Goal: Task Accomplishment & Management: Complete application form

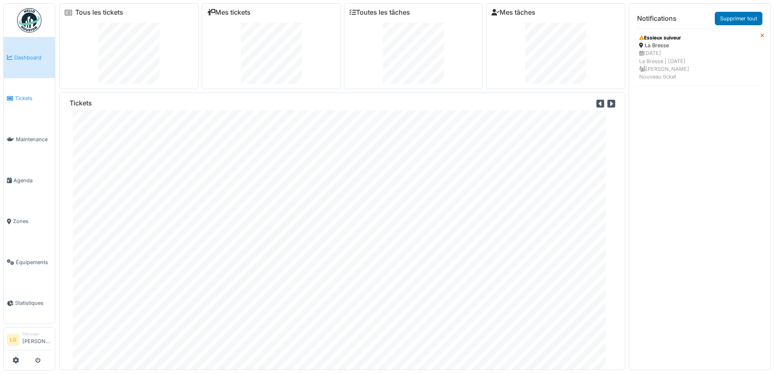
click at [31, 103] on link "Tickets" at bounding box center [29, 98] width 51 height 41
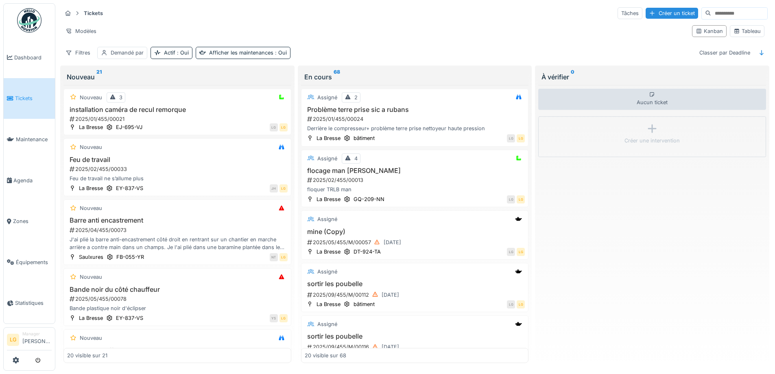
click at [212, 16] on div "Tickets Tâches Créer un ticket Modèles Kanban Tableau Filtres Demandé par Actif…" at bounding box center [415, 32] width 712 height 59
click at [306, 8] on div "Tickets Tâches Créer un ticket" at bounding box center [415, 13] width 706 height 13
click at [306, 11] on div "Tickets Tâches Créer un ticket" at bounding box center [415, 13] width 706 height 13
click at [647, 10] on div "Créer un ticket" at bounding box center [672, 13] width 52 height 11
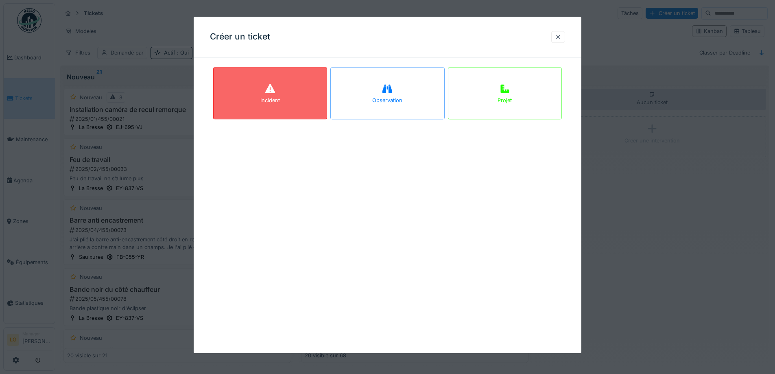
click at [272, 79] on div "Incident" at bounding box center [270, 93] width 114 height 52
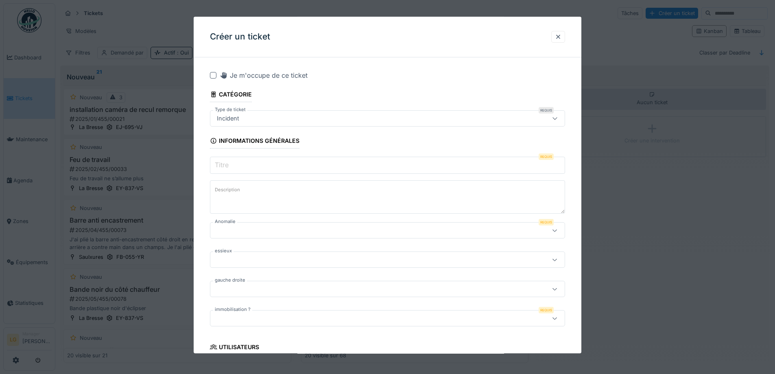
click at [248, 168] on input "Titre" at bounding box center [387, 165] width 355 height 17
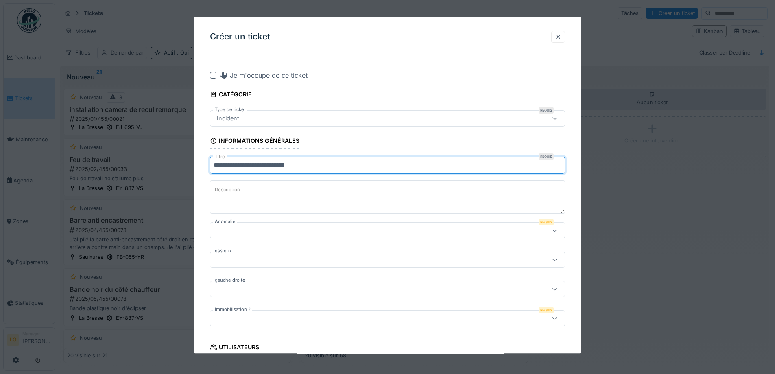
type input "**********"
click at [300, 196] on textarea "Description" at bounding box center [387, 197] width 355 height 33
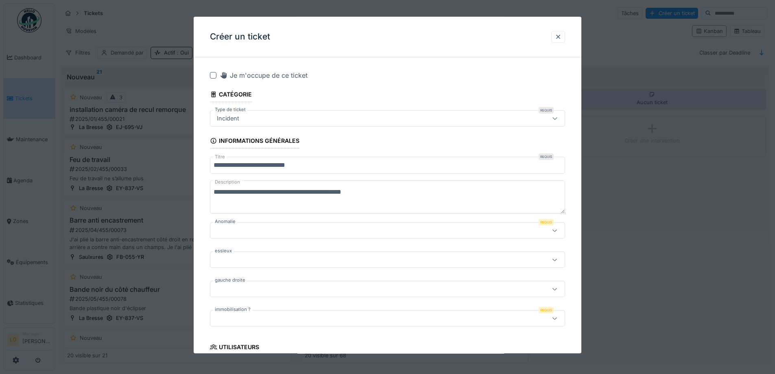
drag, startPoint x: 332, startPoint y: 192, endPoint x: 336, endPoint y: 199, distance: 7.8
click at [337, 199] on textarea "**********" at bounding box center [387, 197] width 355 height 33
click at [334, 194] on textarea "**********" at bounding box center [387, 197] width 355 height 33
drag, startPoint x: 333, startPoint y: 187, endPoint x: 439, endPoint y: 151, distance: 112.2
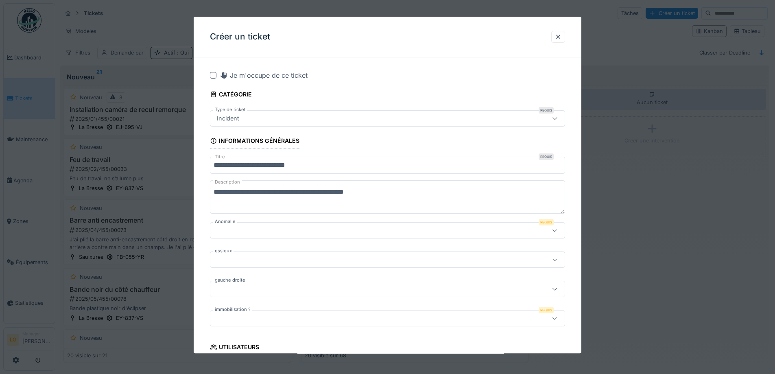
click at [415, 204] on textarea "**********" at bounding box center [387, 197] width 355 height 33
type textarea "**********"
click at [242, 236] on div at bounding box center [387, 231] width 355 height 16
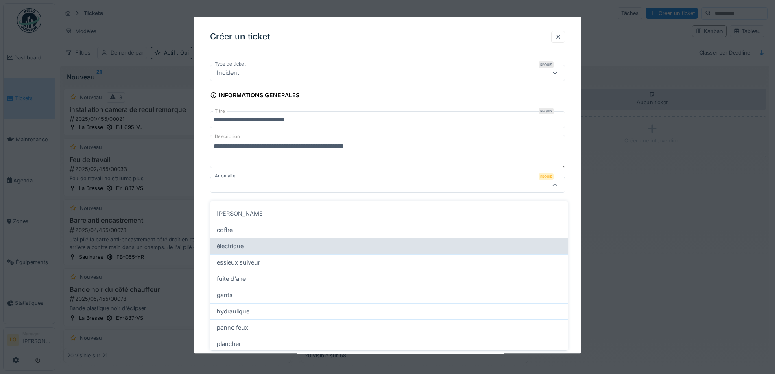
scroll to position [23, 0]
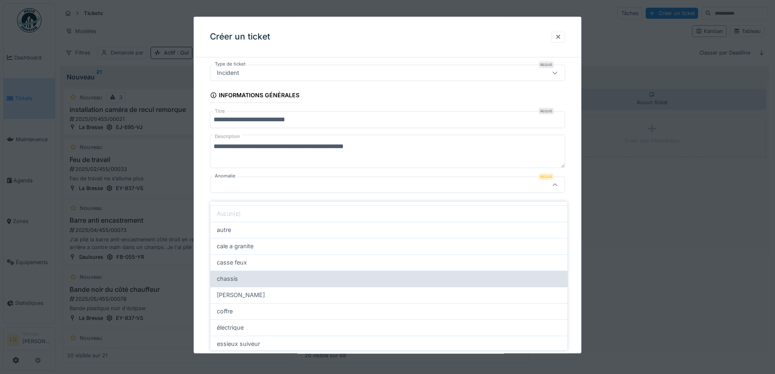
click at [257, 274] on div "chassis" at bounding box center [389, 278] width 344 height 9
type input "**"
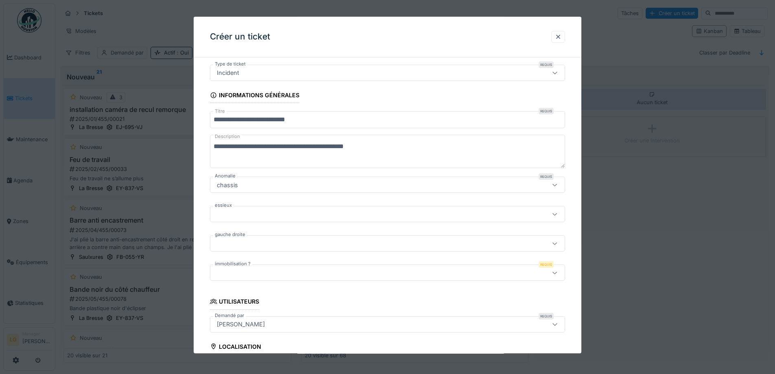
click at [238, 214] on div at bounding box center [367, 214] width 306 height 9
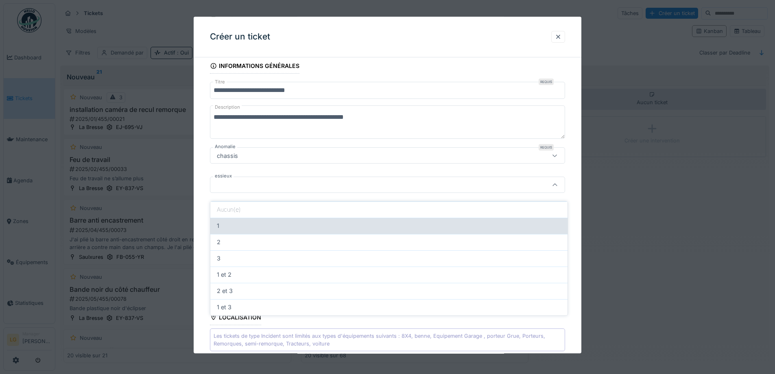
click at [237, 221] on div "1" at bounding box center [389, 225] width 344 height 9
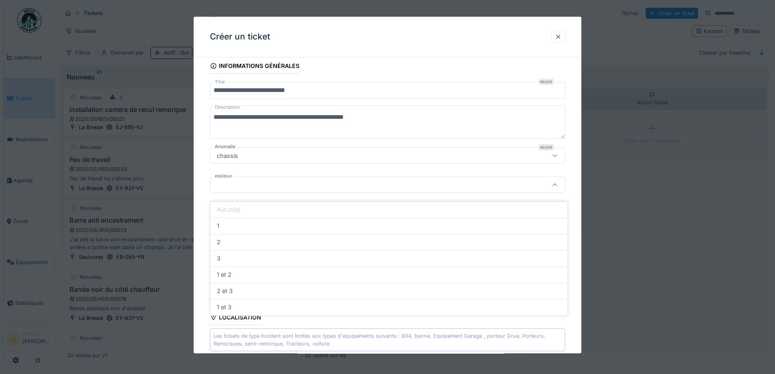
type input "*"
click at [240, 211] on div at bounding box center [367, 214] width 306 height 9
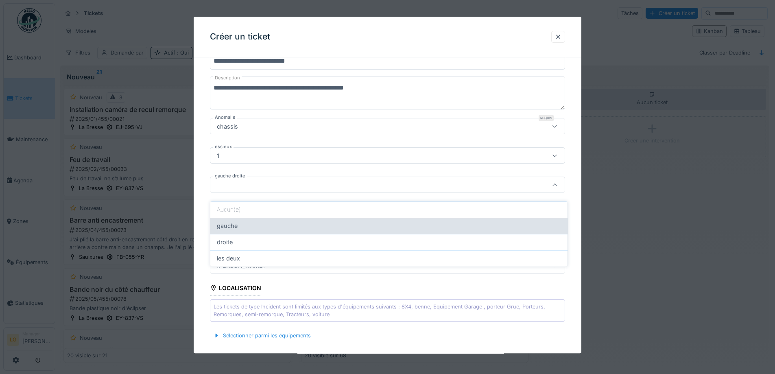
click at [238, 221] on div "gauche" at bounding box center [389, 225] width 344 height 9
type input "******"
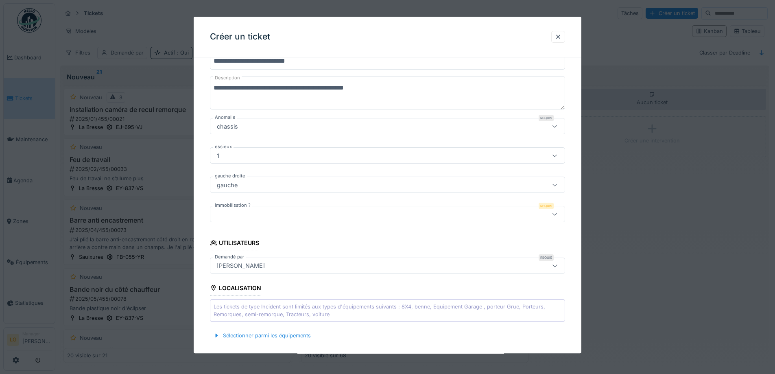
click at [255, 218] on div at bounding box center [367, 214] width 306 height 9
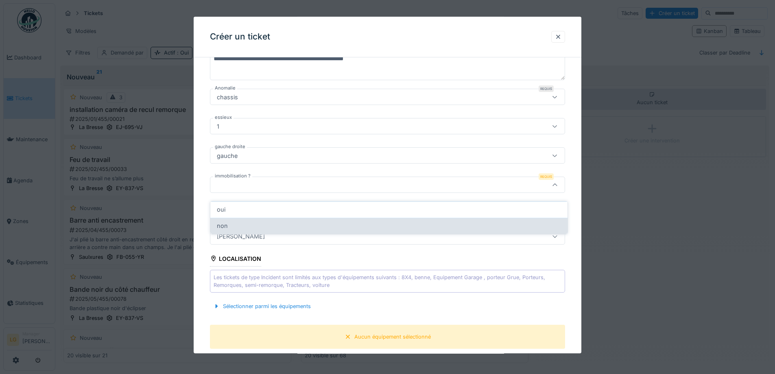
click at [228, 225] on div "non" at bounding box center [389, 225] width 344 height 9
type input "***"
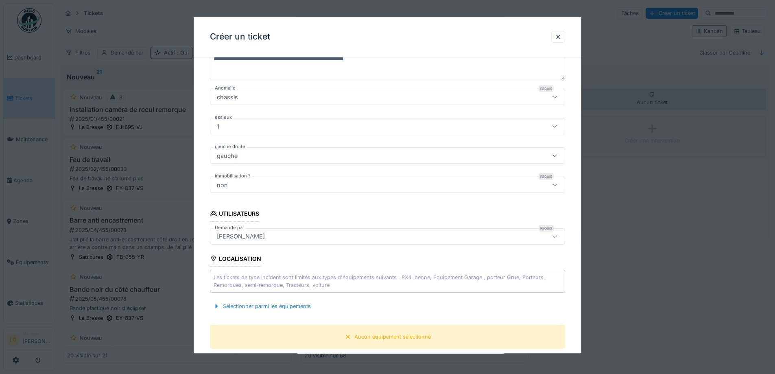
scroll to position [255, 0]
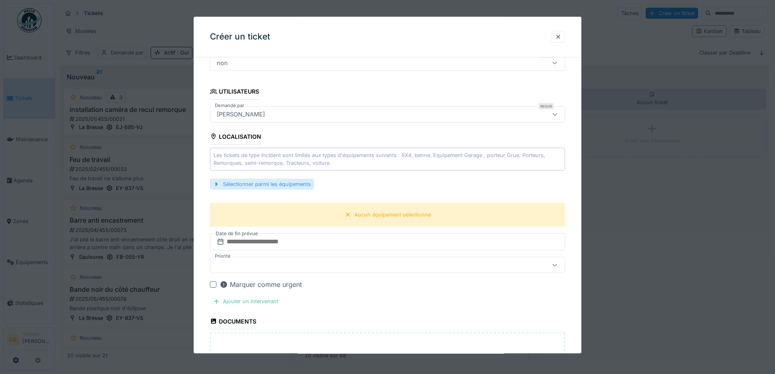
click at [241, 186] on div "Sélectionner parmi les équipements" at bounding box center [262, 184] width 104 height 11
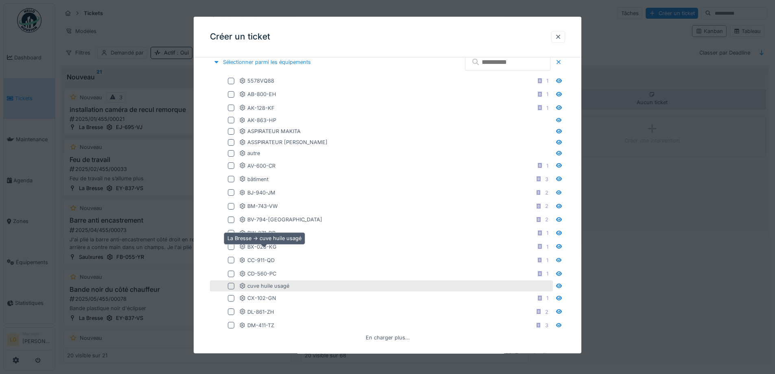
scroll to position [418, 0]
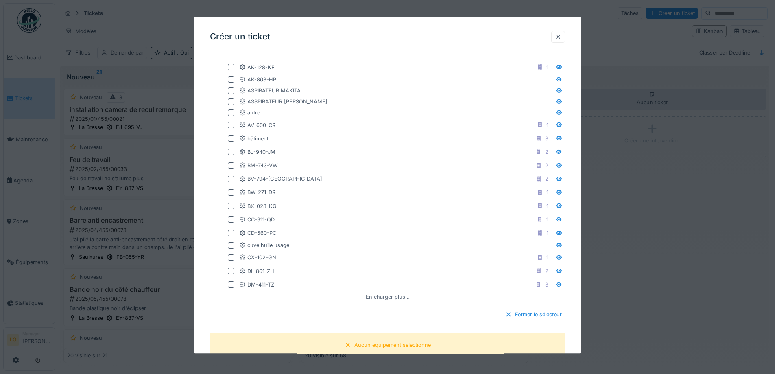
click at [388, 296] on div "En charger plus…" at bounding box center [387, 296] width 50 height 11
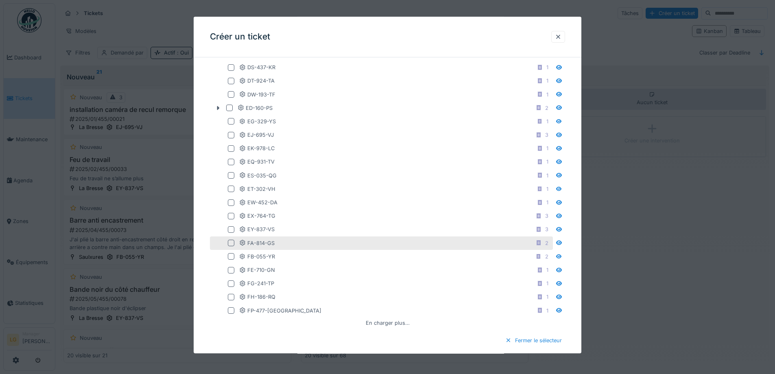
scroll to position [703, 0]
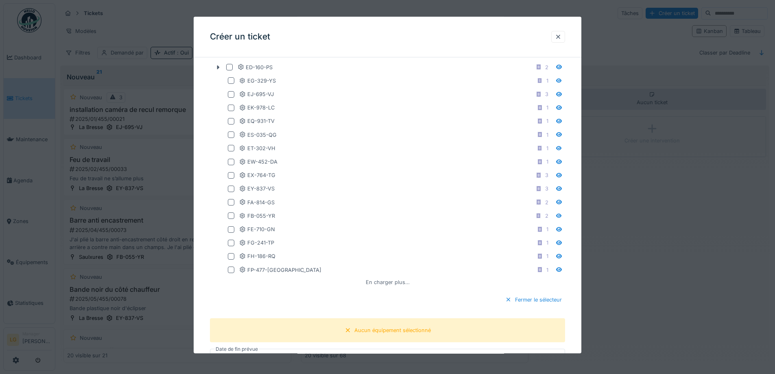
click at [378, 282] on div "En charger plus…" at bounding box center [387, 282] width 50 height 11
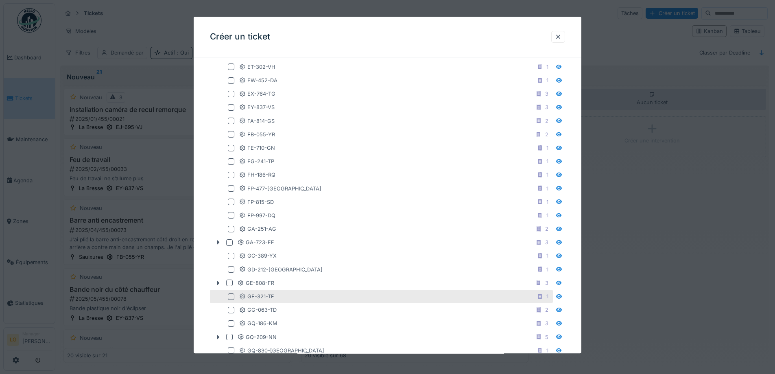
scroll to position [825, 0]
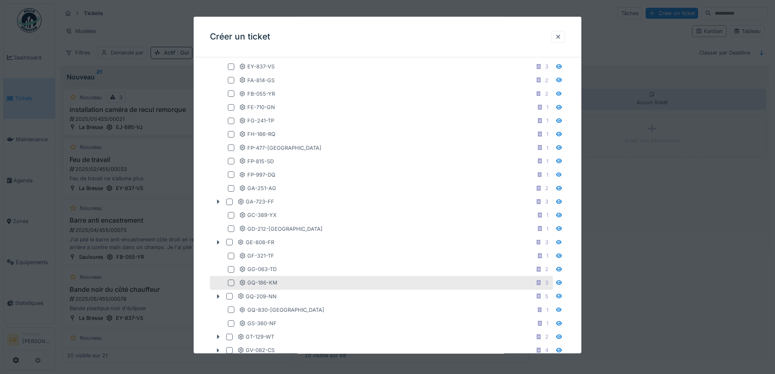
click at [229, 284] on div at bounding box center [231, 282] width 7 height 7
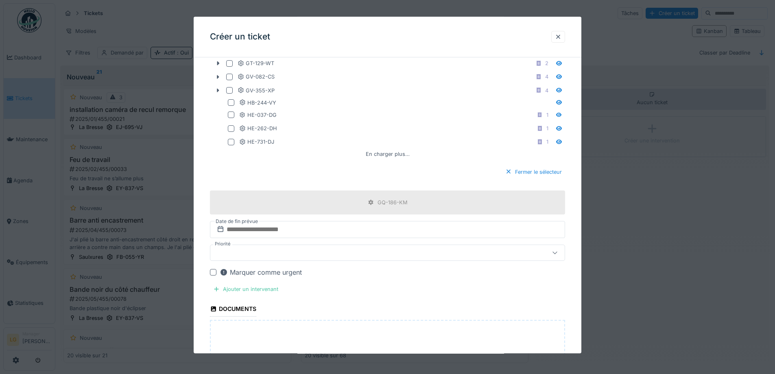
scroll to position [1139, 0]
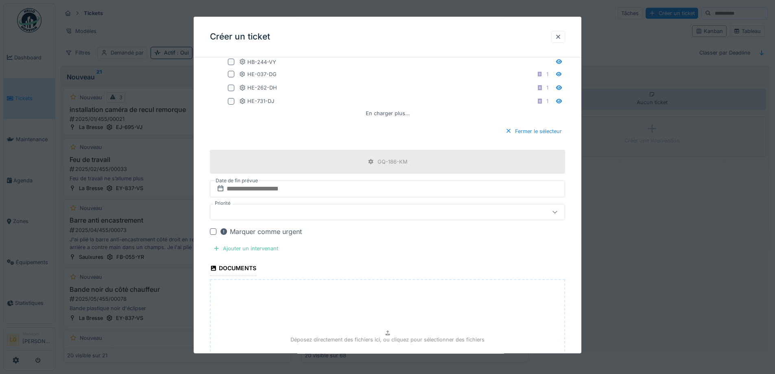
click at [273, 209] on div at bounding box center [367, 211] width 306 height 9
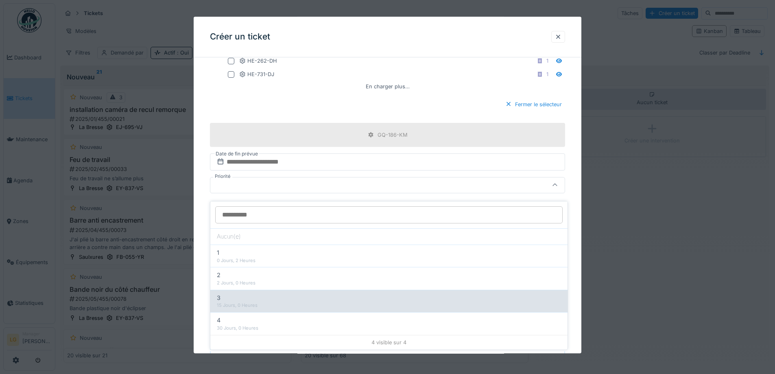
click at [259, 293] on div "3" at bounding box center [389, 297] width 344 height 9
type input "***"
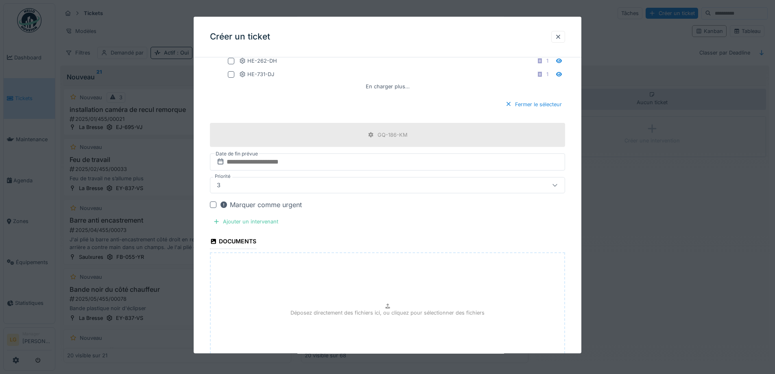
scroll to position [1240, 0]
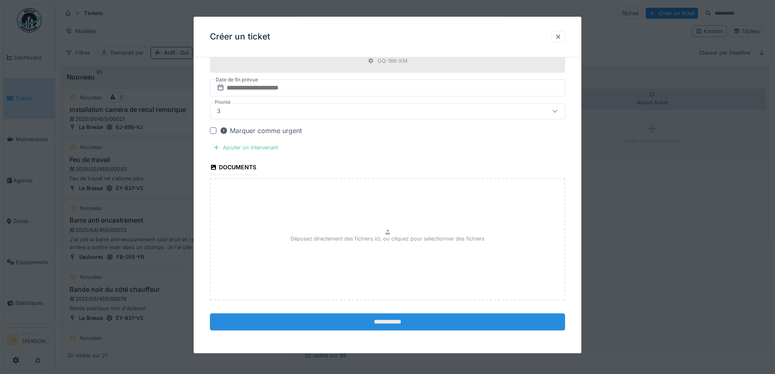
click at [441, 322] on input "**********" at bounding box center [387, 322] width 355 height 17
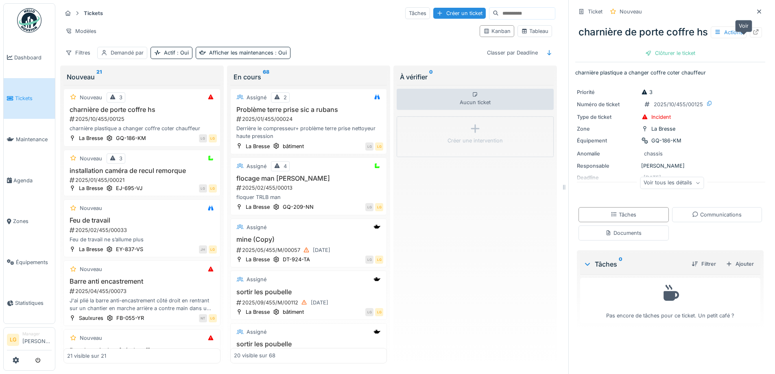
click at [750, 37] on div at bounding box center [756, 32] width 12 height 10
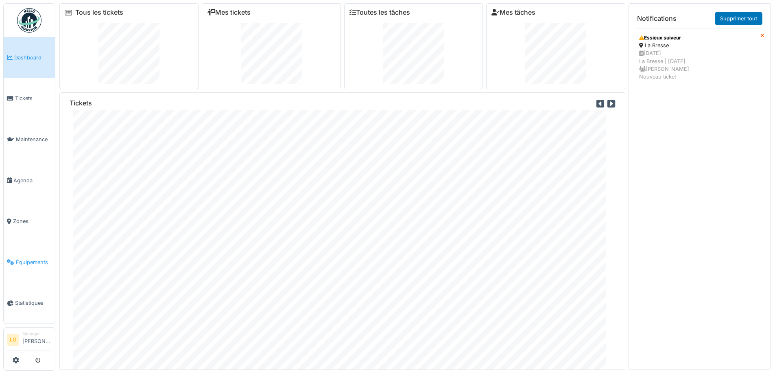
click at [33, 262] on span "Équipements" at bounding box center [34, 262] width 36 height 8
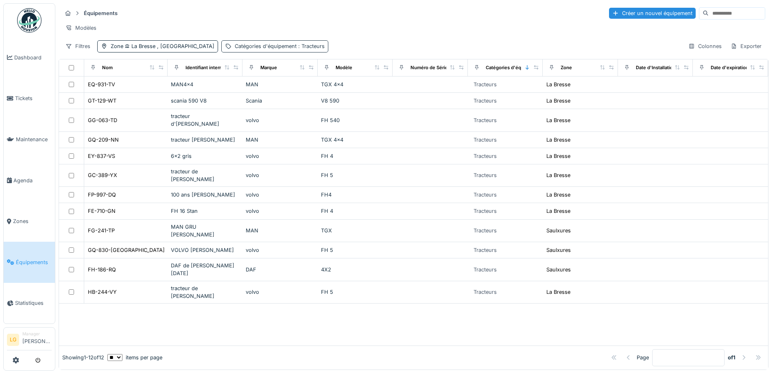
click at [254, 50] on div "Catégories d'équipement : Tracteurs" at bounding box center [280, 46] width 90 height 8
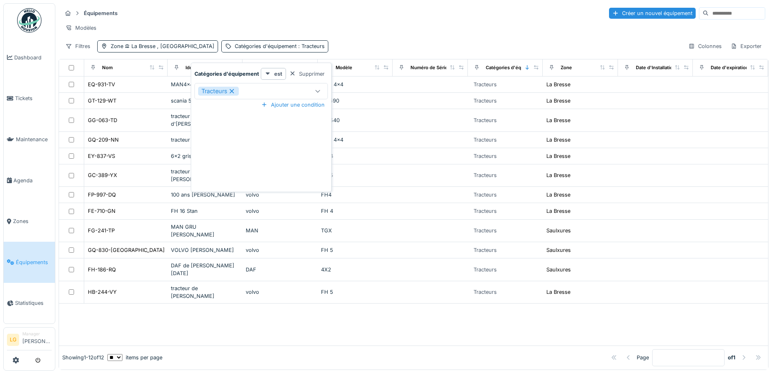
click at [232, 89] on icon at bounding box center [231, 91] width 7 height 6
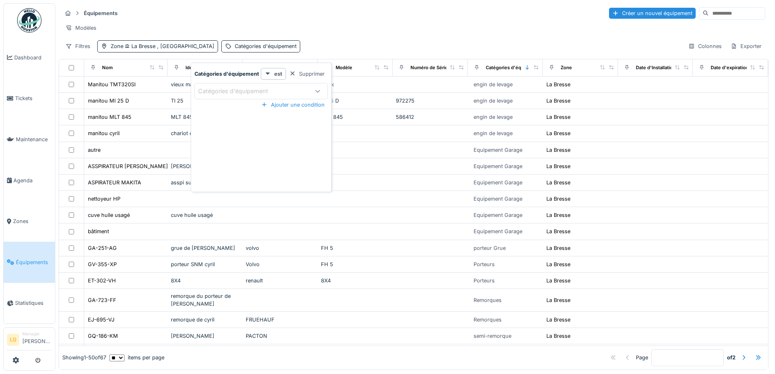
click at [239, 89] on div "Catégories d'équipement" at bounding box center [238, 91] width 81 height 9
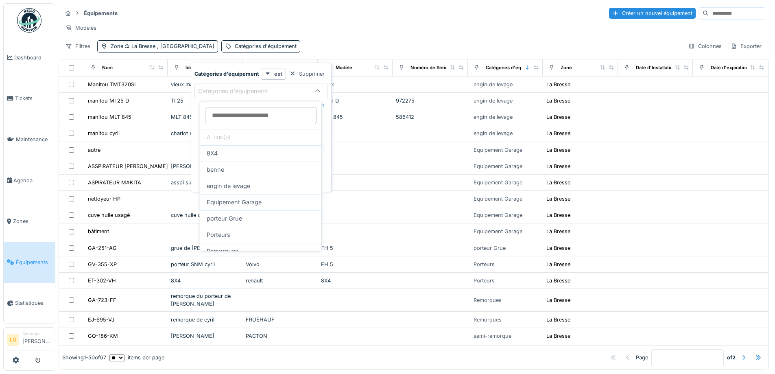
scroll to position [41, 0]
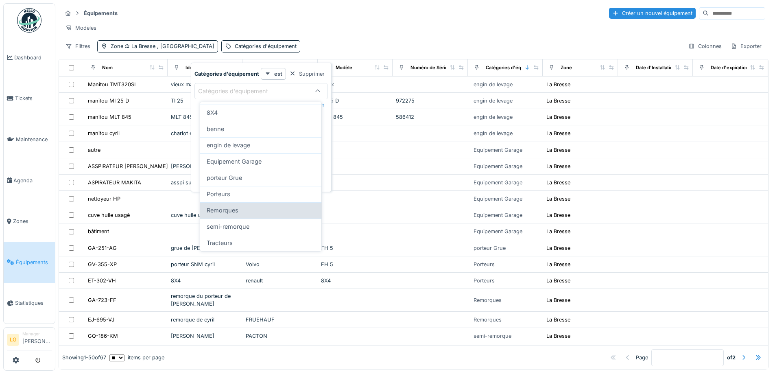
click at [238, 207] on div "Remorques" at bounding box center [261, 210] width 108 height 9
type input "****"
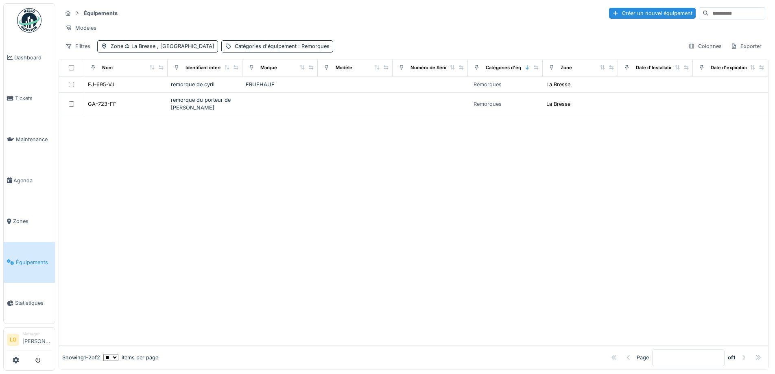
click at [104, 181] on div at bounding box center [413, 230] width 709 height 230
click at [241, 48] on div "Catégories d'équipement : Remorques" at bounding box center [277, 46] width 112 height 12
click at [237, 90] on icon at bounding box center [237, 91] width 7 height 6
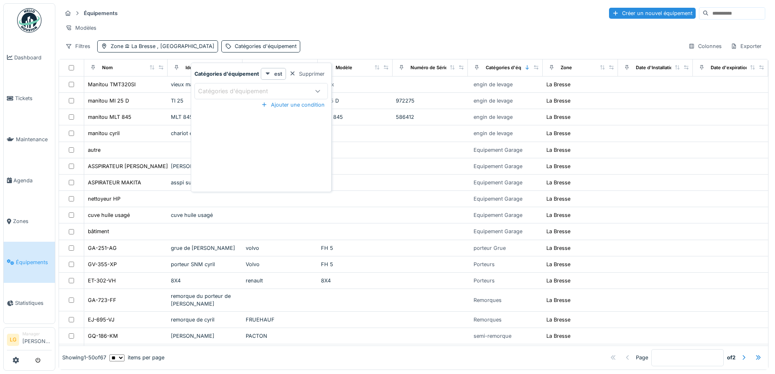
click at [258, 91] on div "Catégories d'équipement" at bounding box center [238, 91] width 81 height 9
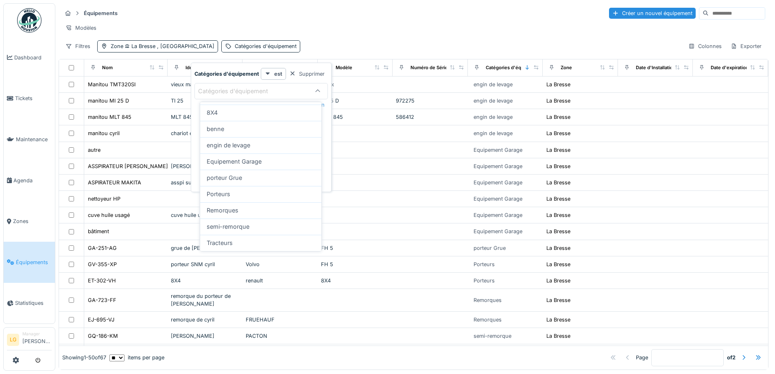
scroll to position [72, 0]
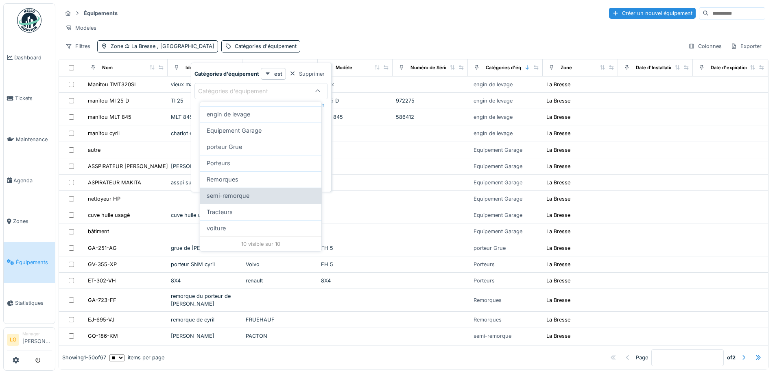
click at [229, 192] on span "semi-remorque" at bounding box center [228, 195] width 43 height 9
type input "****"
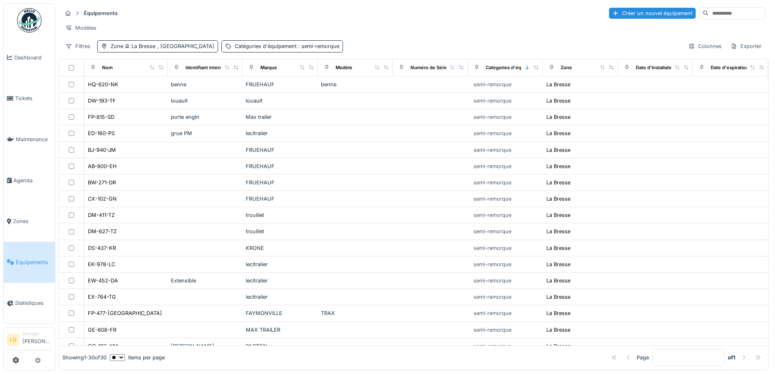
click at [397, 11] on div "Équipements Créer un nouvel équipement" at bounding box center [413, 13] width 703 height 13
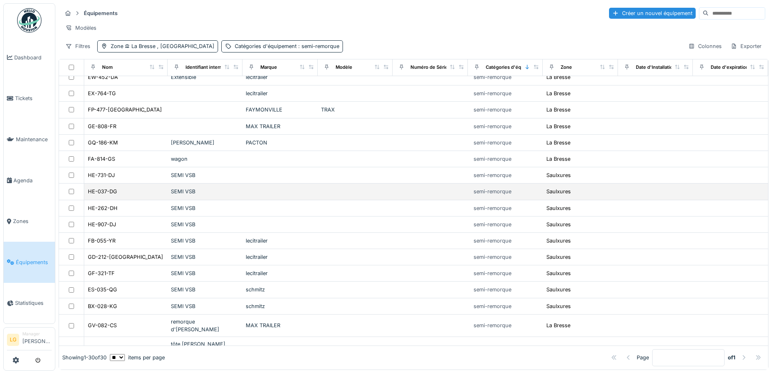
scroll to position [240, 0]
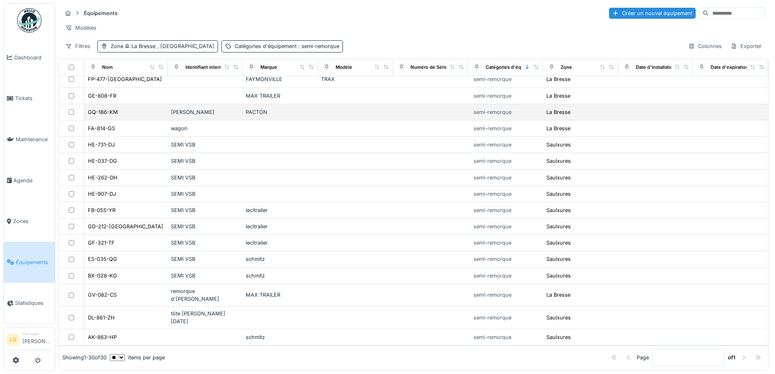
click at [119, 111] on div "GQ-186-KM" at bounding box center [125, 112] width 77 height 9
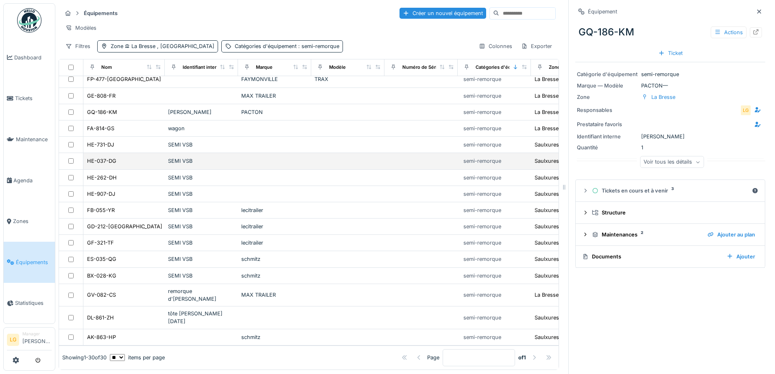
scroll to position [6, 0]
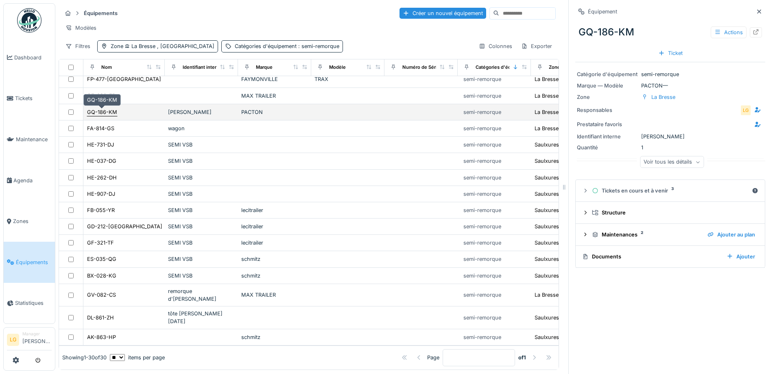
click at [105, 108] on div "GQ-186-KM" at bounding box center [102, 112] width 30 height 8
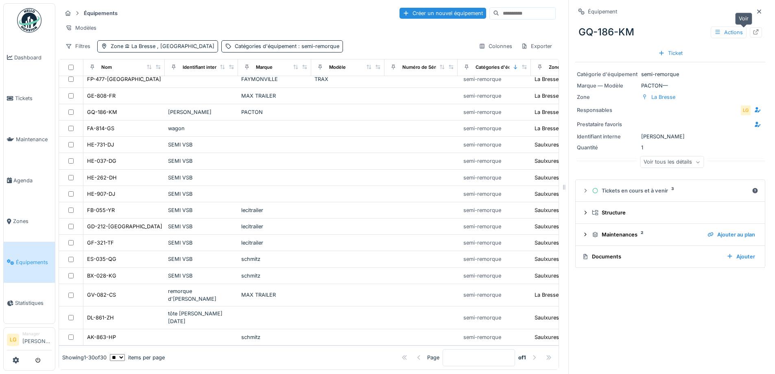
click at [753, 29] on icon at bounding box center [755, 31] width 5 height 5
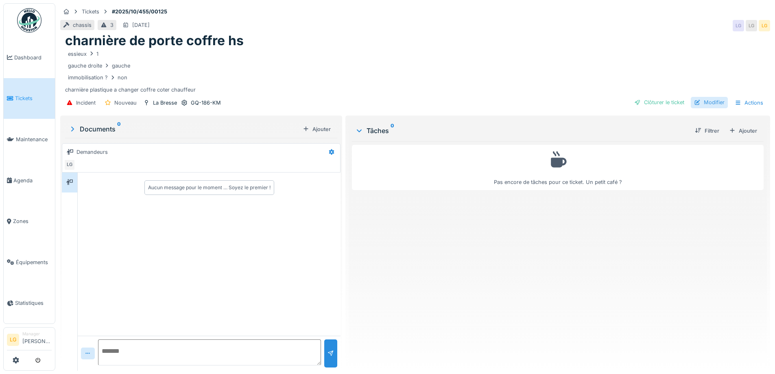
click at [694, 99] on div at bounding box center [697, 102] width 7 height 8
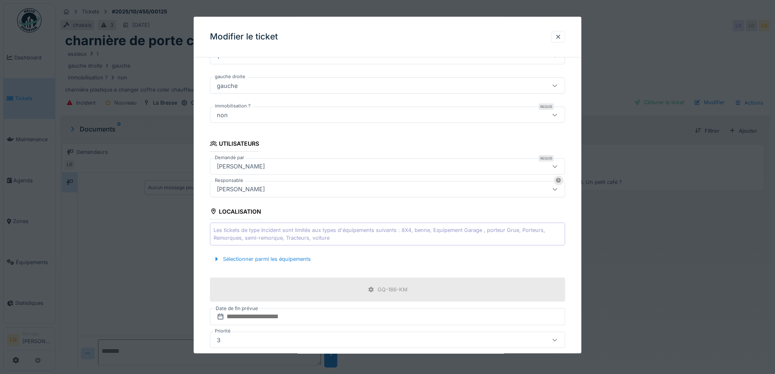
scroll to position [261, 0]
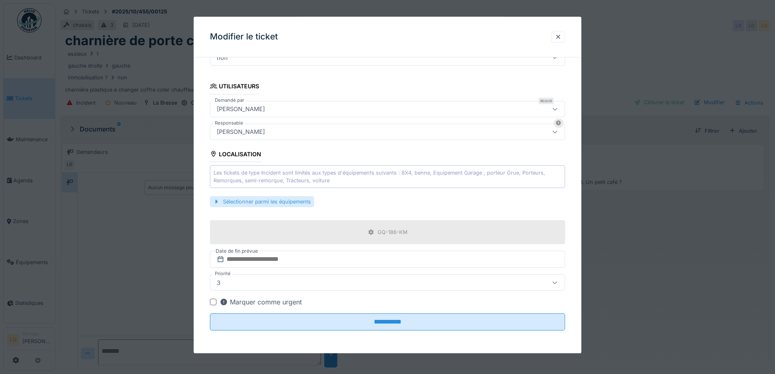
click at [271, 199] on div "Sélectionner parmi les équipements" at bounding box center [262, 201] width 104 height 11
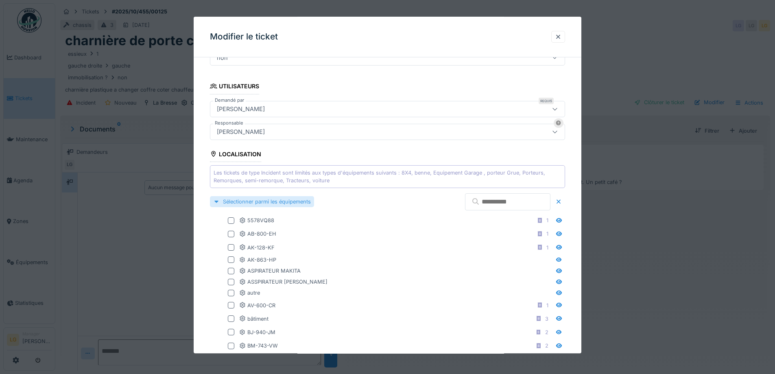
click at [270, 199] on div "Sélectionner parmi les équipements" at bounding box center [262, 201] width 104 height 11
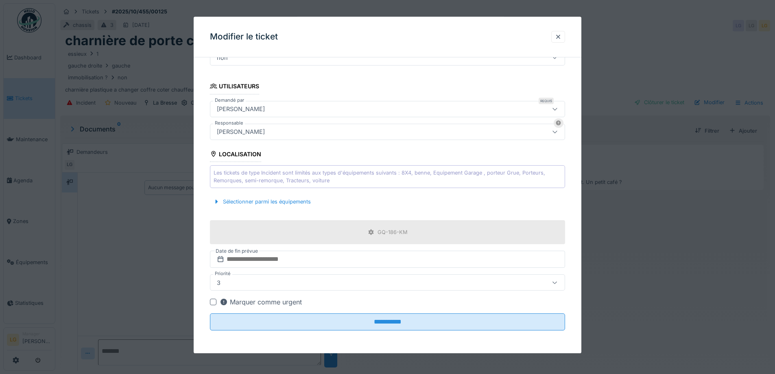
click at [268, 107] on div "[PERSON_NAME]" at bounding box center [367, 109] width 306 height 9
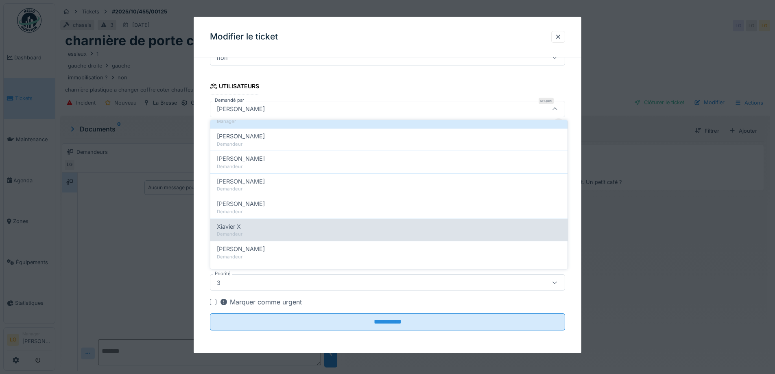
scroll to position [276, 0]
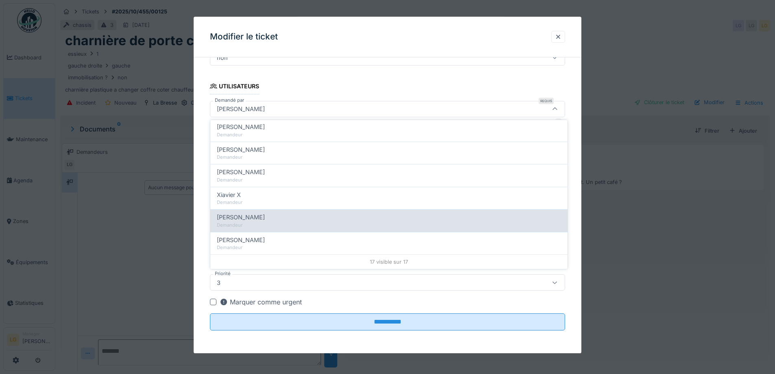
click at [238, 216] on span "Yannick Fischer" at bounding box center [241, 217] width 48 height 9
type input "*****"
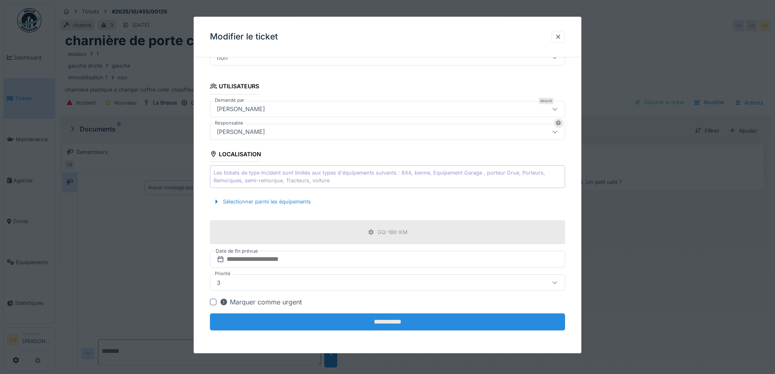
click at [419, 317] on input "**********" at bounding box center [387, 322] width 355 height 17
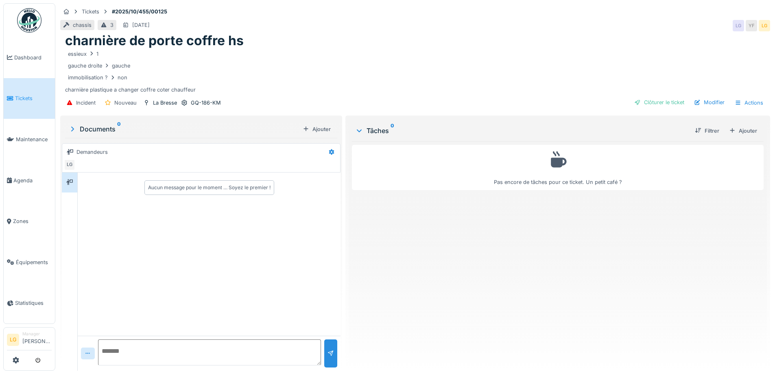
scroll to position [0, 0]
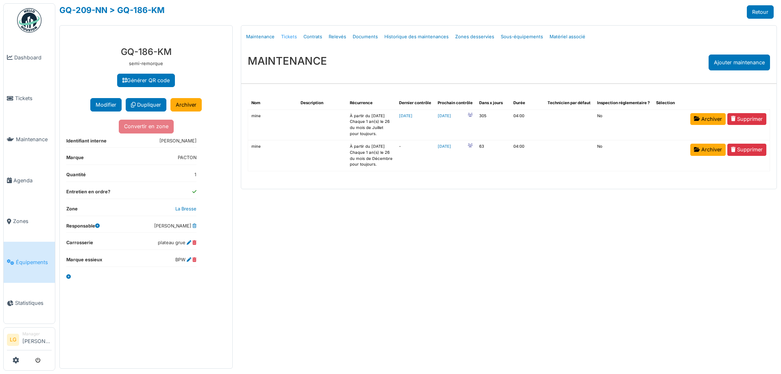
click at [293, 37] on link "Tickets" at bounding box center [289, 36] width 22 height 19
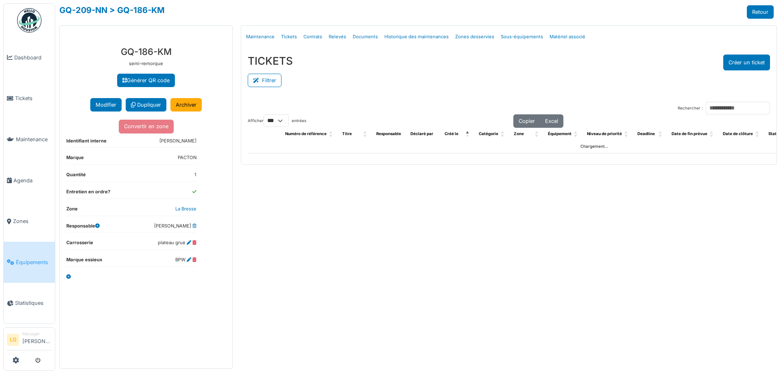
select select "***"
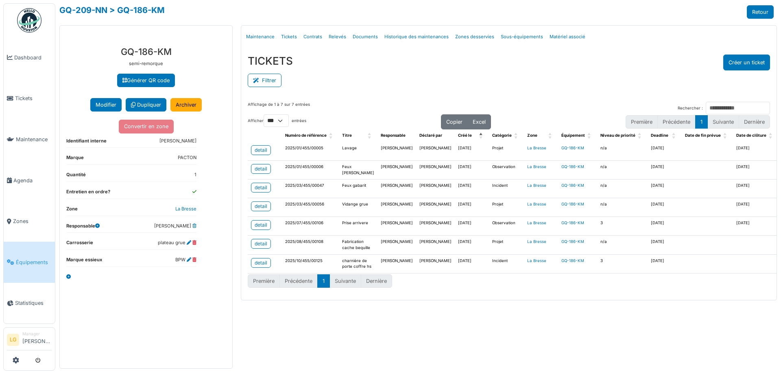
click at [389, 61] on div "TICKETS Créer un ticket" at bounding box center [509, 63] width 522 height 16
click at [26, 60] on span "Dashboard" at bounding box center [32, 58] width 37 height 8
